Goal: Transaction & Acquisition: Purchase product/service

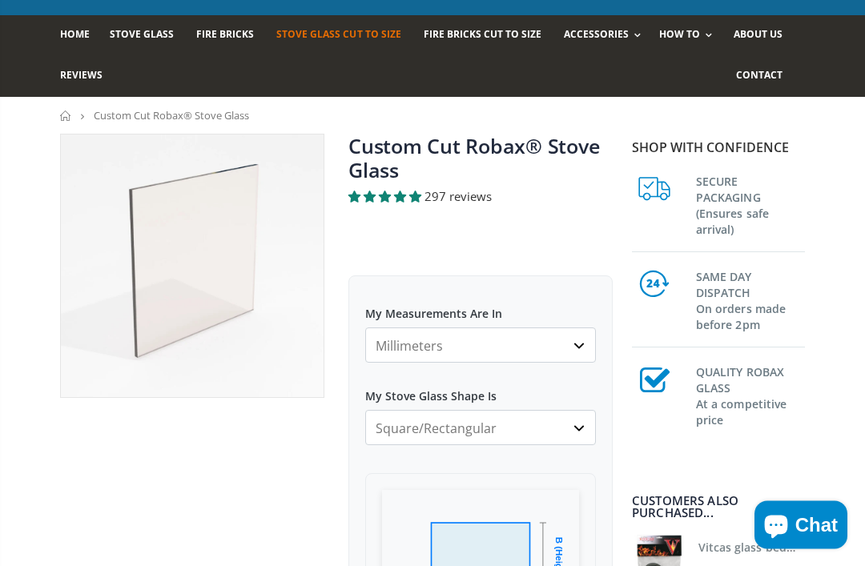
scroll to position [93, 0]
click at [577, 347] on select "Millimeters Centimeters Inches" at bounding box center [480, 345] width 231 height 35
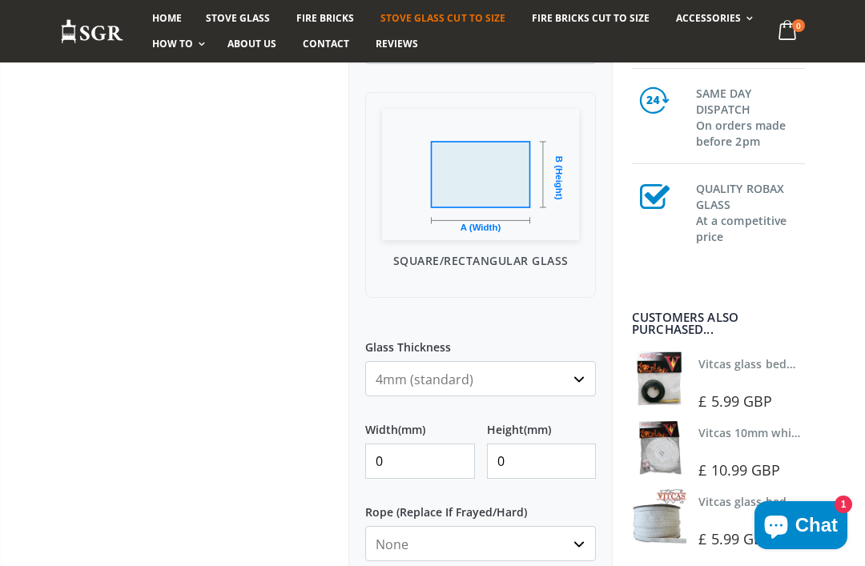
click at [418, 461] on input "0" at bounding box center [420, 461] width 110 height 35
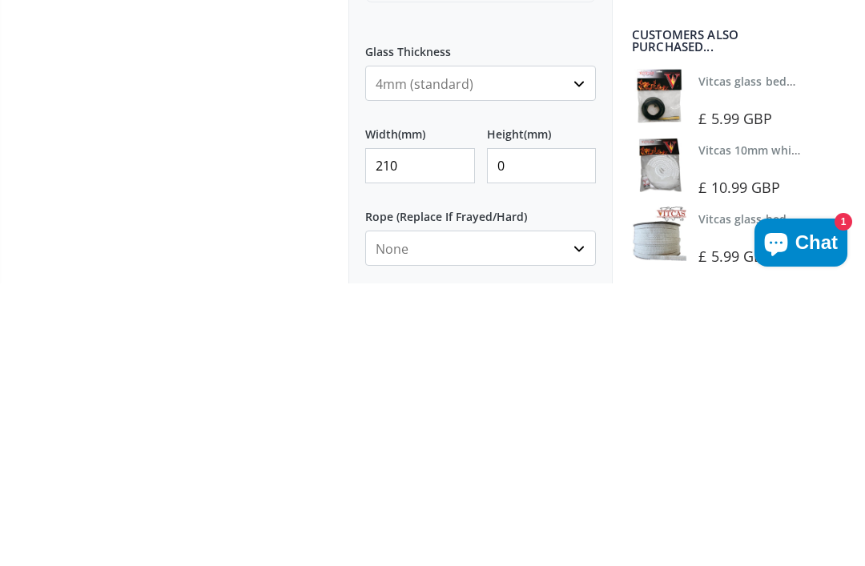
type input "210"
click at [543, 431] on input "0" at bounding box center [542, 448] width 110 height 35
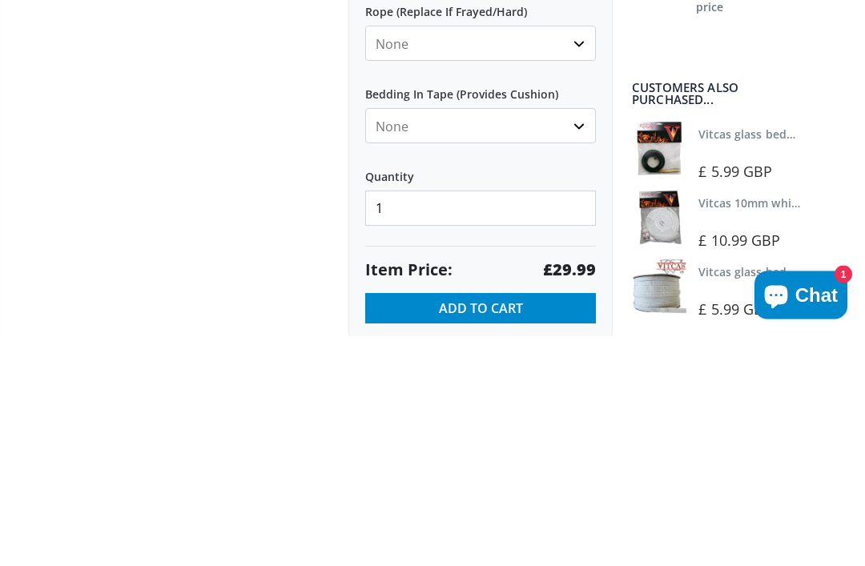
scroll to position [747, 0]
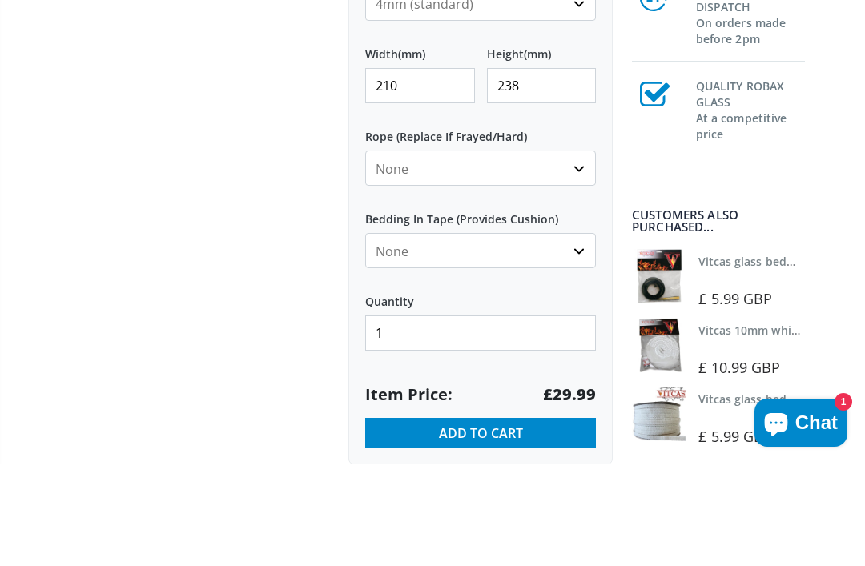
type input "238"
click at [579, 253] on select "None 3mm White 6mm White 8mm White 10mm White 12mm White 6mm Black 8mm Black 10…" at bounding box center [480, 270] width 231 height 35
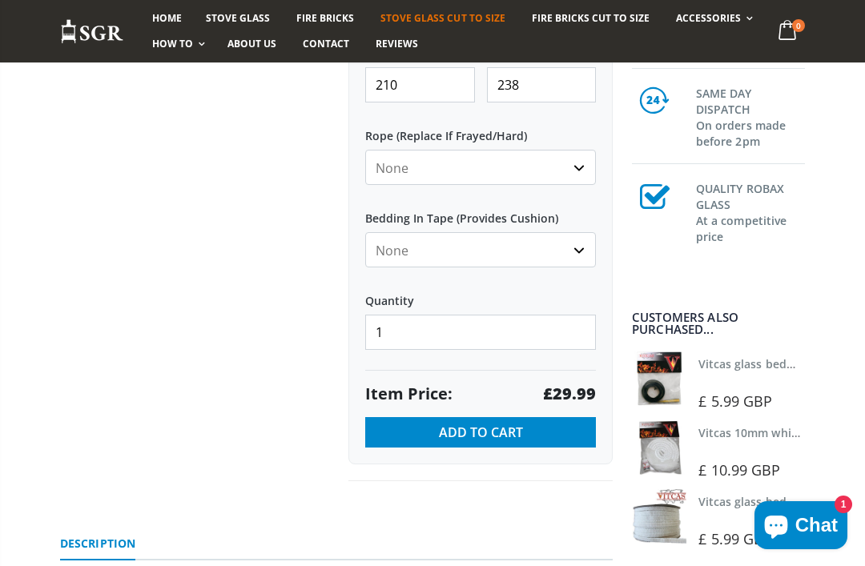
select select "6mm-white"
click at [583, 246] on select "None Black White" at bounding box center [480, 249] width 231 height 35
select select "white"
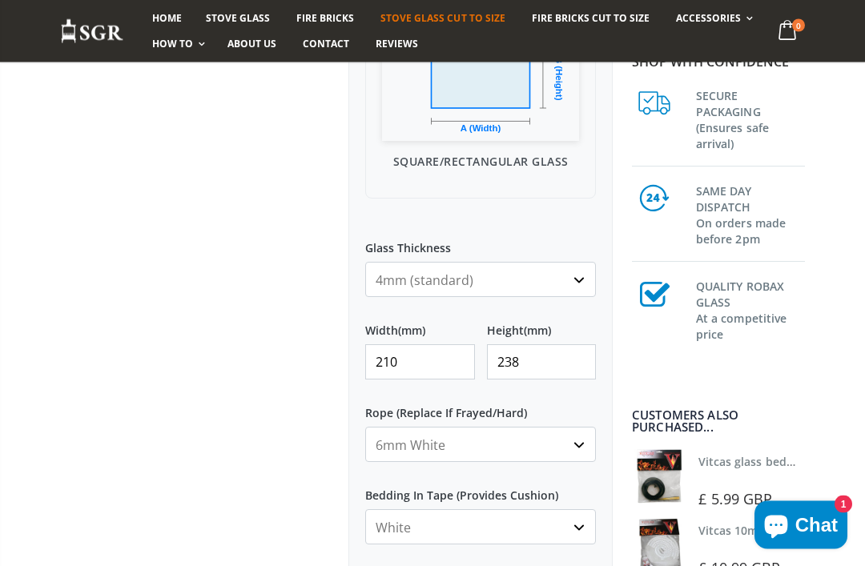
scroll to position [574, 0]
click at [581, 280] on select "4mm (standard) 5mm (gas fires with baffled flue) 3mm (For Use In Stoves With Th…" at bounding box center [480, 279] width 231 height 35
select select "5mm"
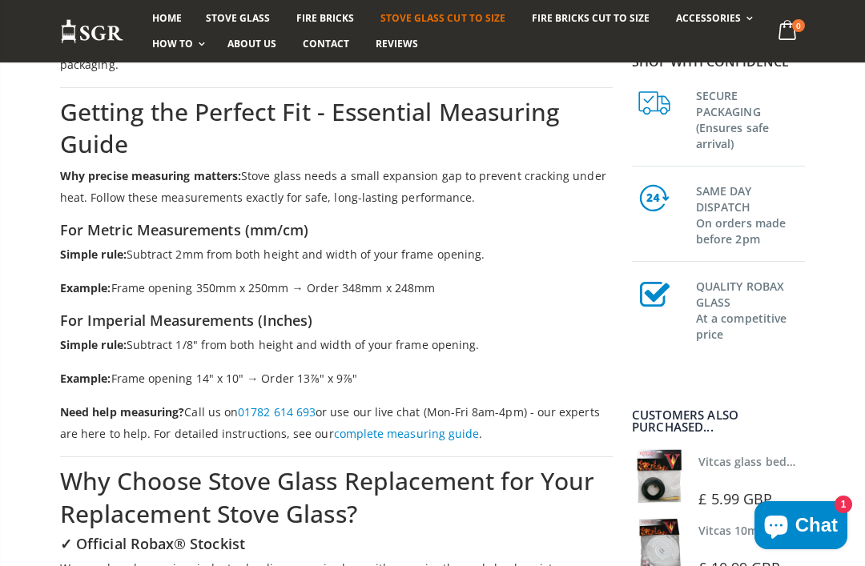
scroll to position [1826, 0]
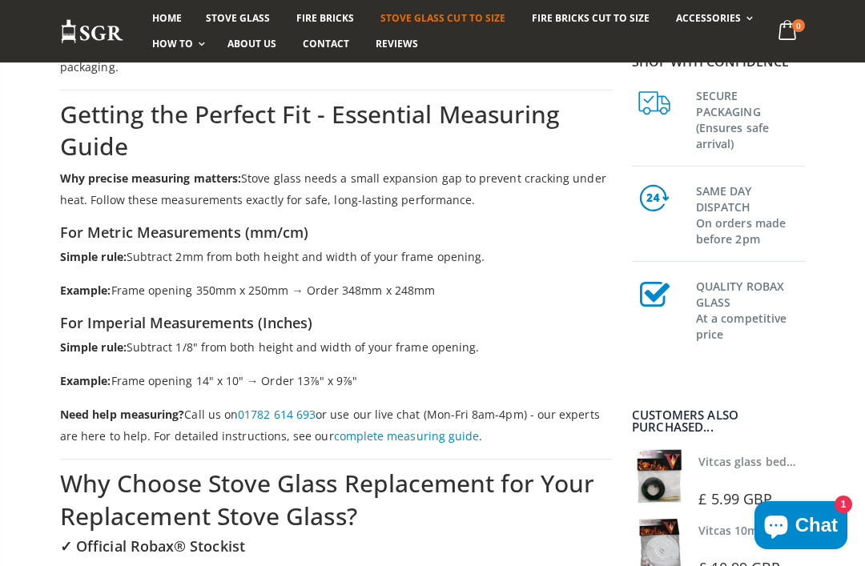
click at [255, 49] on span "About us" at bounding box center [252, 44] width 49 height 14
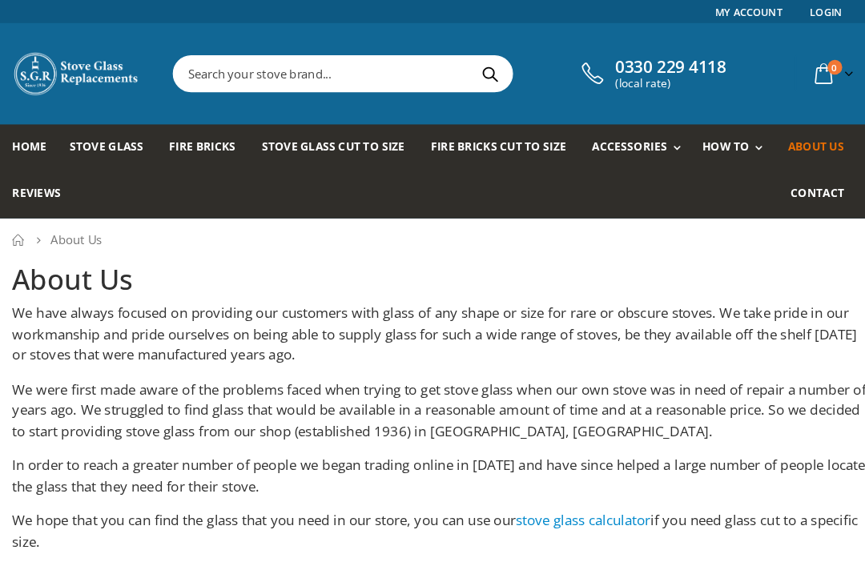
click at [598, 198] on link "Fittting Materials" at bounding box center [655, 198] width 163 height 28
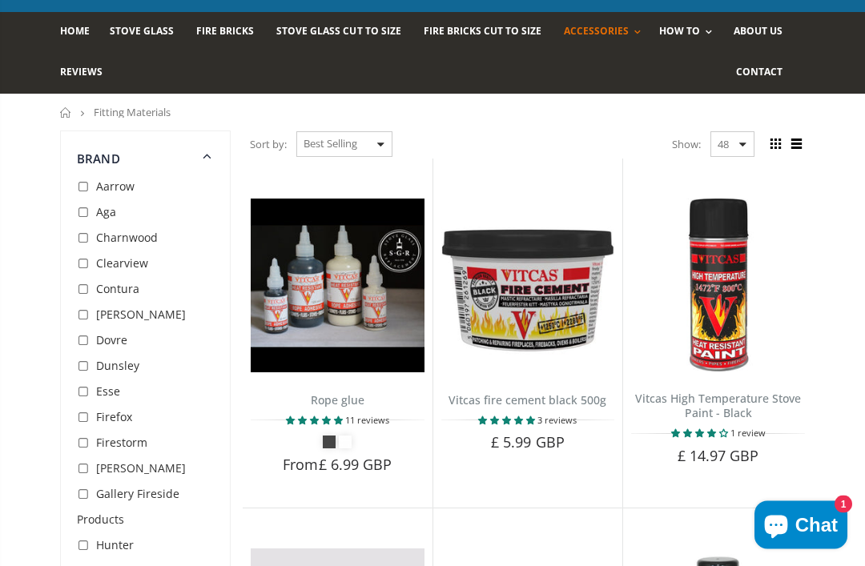
scroll to position [96, 0]
click at [329, 293] on img at bounding box center [338, 286] width 174 height 174
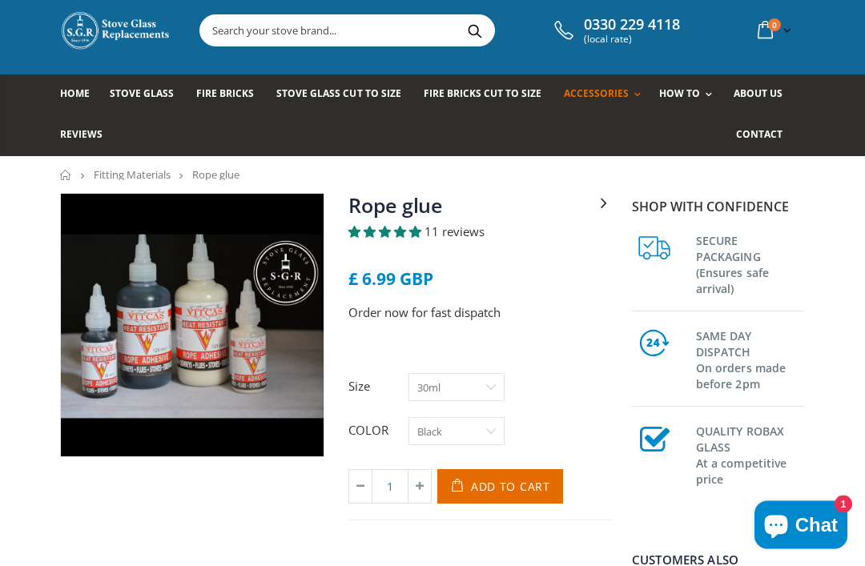
scroll to position [34, 0]
click at [481, 385] on select "30ml 125ml" at bounding box center [457, 387] width 96 height 28
click at [487, 384] on select "30ml 125ml" at bounding box center [457, 387] width 96 height 28
select select "30ml"
click at [485, 431] on select "Black White" at bounding box center [457, 431] width 96 height 28
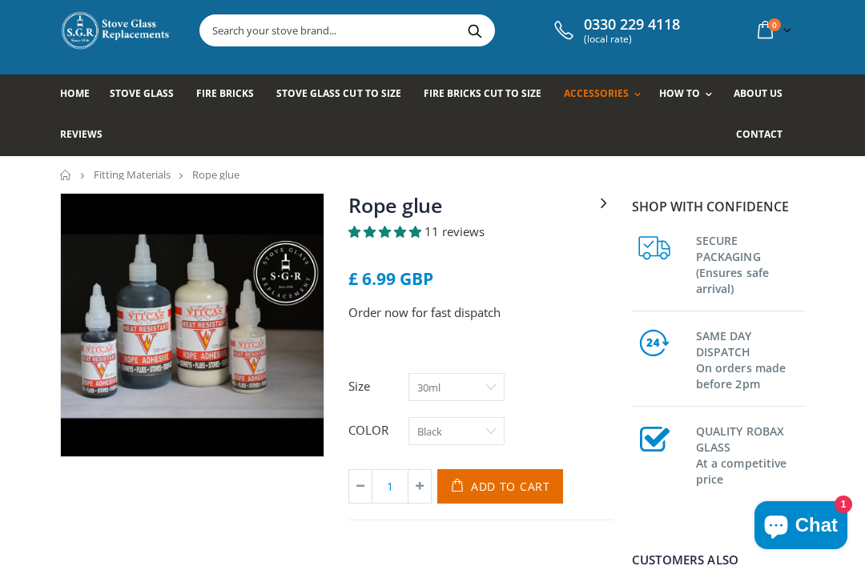
select select "White"
